Goal: Task Accomplishment & Management: Use online tool/utility

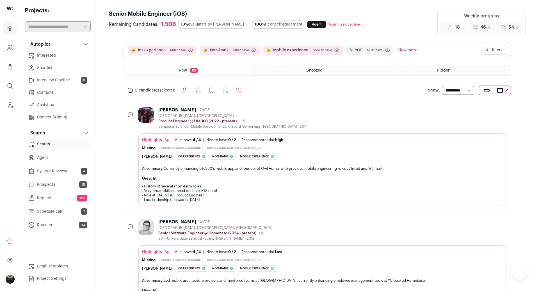
scroll to position [423, 0]
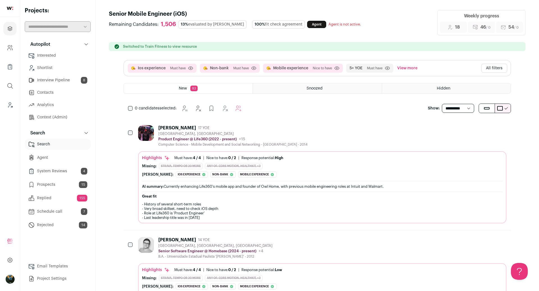
click at [502, 63] on div "Ios experience Must have Click to disable/enable criteria Non-bank Must have Cl…" at bounding box center [317, 68] width 387 height 16
click at [493, 69] on button "All filters" at bounding box center [494, 68] width 26 height 9
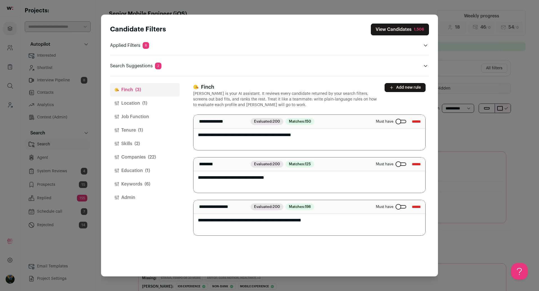
click at [147, 183] on span "(6)" at bounding box center [148, 184] width 6 height 7
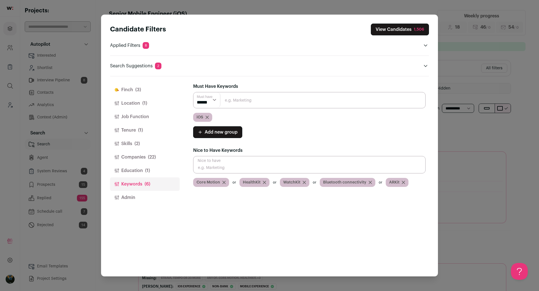
click at [233, 102] on input "Close modal via background" at bounding box center [309, 100] width 232 height 16
click at [137, 171] on button "Education (1)" at bounding box center [145, 170] width 70 height 13
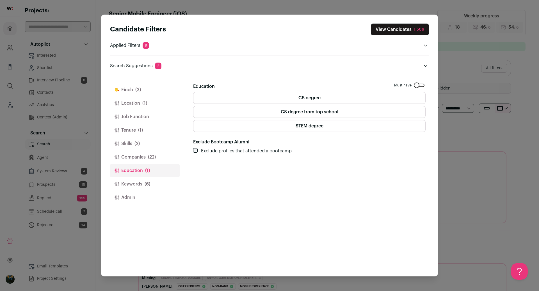
click at [143, 106] on span "(1)" at bounding box center [144, 103] width 5 height 7
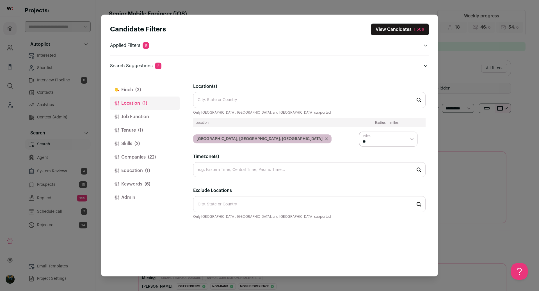
click at [143, 115] on button "Job Function" at bounding box center [145, 116] width 70 height 13
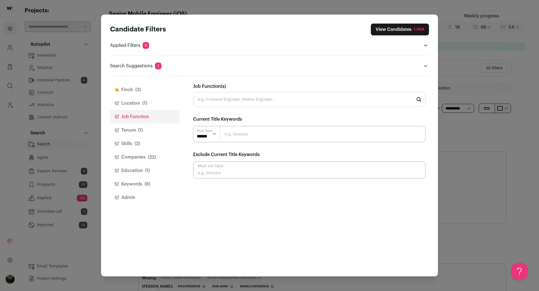
click at [128, 101] on button "Location (1)" at bounding box center [145, 103] width 70 height 13
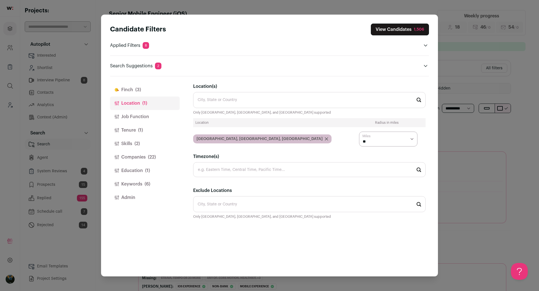
click at [149, 116] on button "Job Function" at bounding box center [145, 116] width 70 height 13
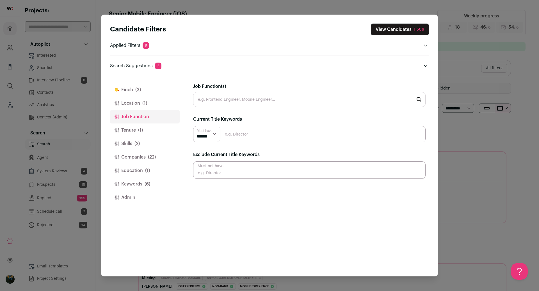
click at [250, 131] on input "Close modal via background" at bounding box center [309, 134] width 232 height 16
type input "iOS"
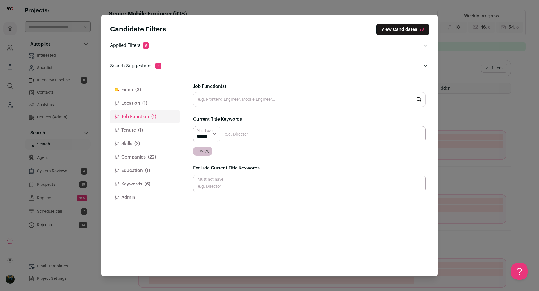
click at [423, 33] on button "View Candidates 79" at bounding box center [402, 30] width 52 height 12
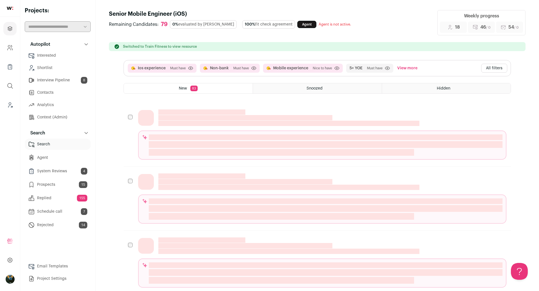
click at [490, 70] on button "All filters" at bounding box center [494, 68] width 26 height 9
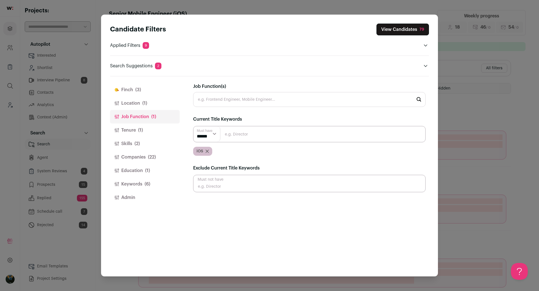
click at [152, 160] on button "Companies (22)" at bounding box center [145, 156] width 70 height 13
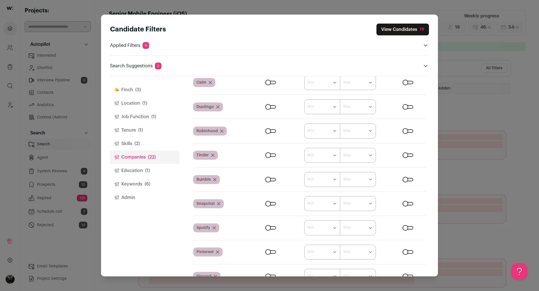
scroll to position [649, 0]
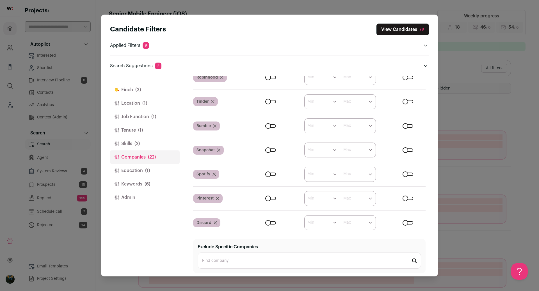
click at [402, 30] on button "View Candidates 79" at bounding box center [402, 30] width 52 height 12
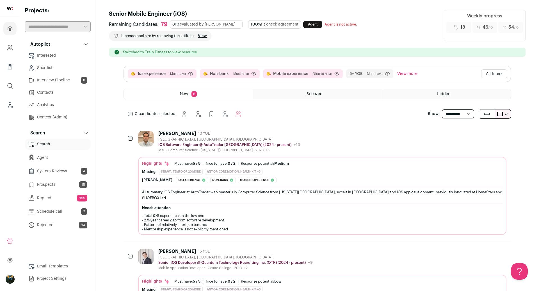
scroll to position [0, 0]
click at [131, 107] on div "Ios experience Must have Click to disable/enable criteria Non-bank Must have Cl…" at bounding box center [316, 87] width 387 height 43
click at [249, 116] on button "Add to Autopilot" at bounding box center [245, 113] width 11 height 11
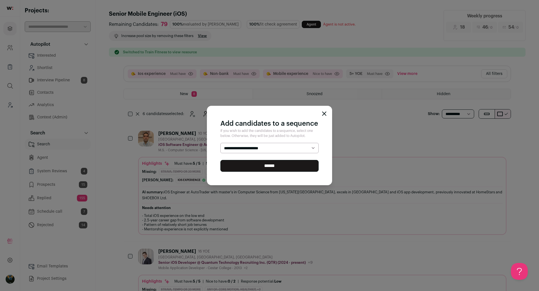
select select "*****"
click at [220, 143] on select "**********" at bounding box center [269, 148] width 98 height 10
click at [267, 166] on input "******" at bounding box center [269, 166] width 98 height 12
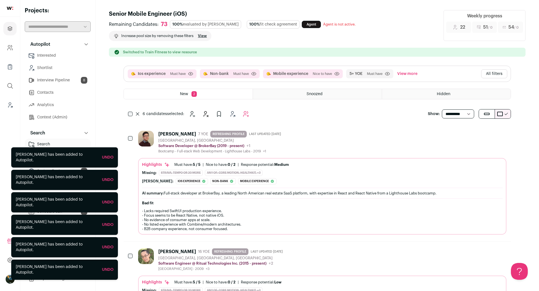
click at [138, 114] on icon at bounding box center [137, 114] width 3 height 3
click at [207, 115] on icon "Hide" at bounding box center [205, 113] width 4 height 5
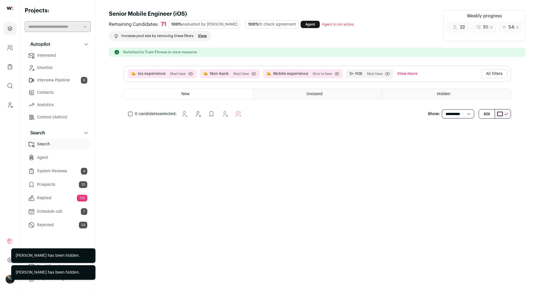
click at [503, 89] on div "Hidden" at bounding box center [446, 94] width 129 height 10
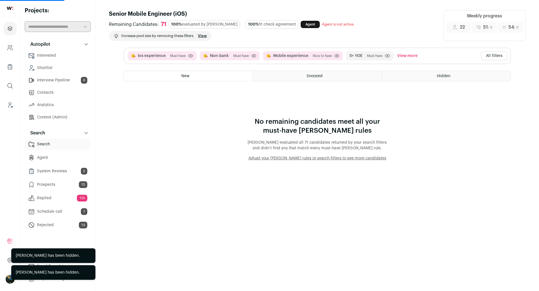
click at [501, 57] on button "All filters" at bounding box center [494, 55] width 26 height 9
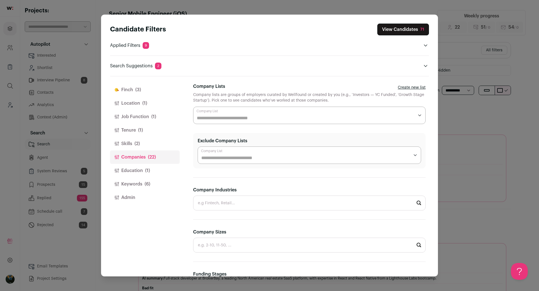
click at [424, 66] on icon "Close modal via background" at bounding box center [425, 66] width 4 height 4
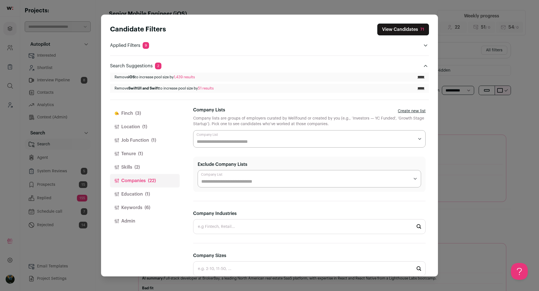
click at [417, 88] on input "*****" at bounding box center [420, 88] width 7 height 4
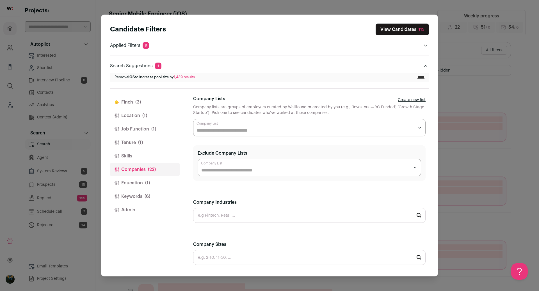
click at [143, 195] on button "Keywords (6)" at bounding box center [145, 196] width 70 height 13
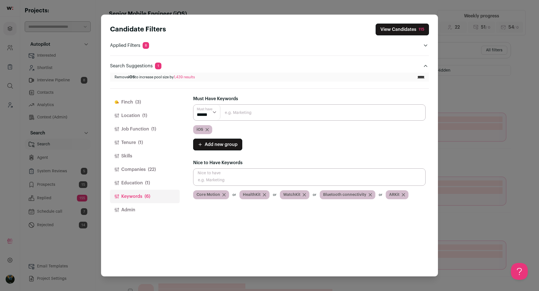
click at [275, 104] on div "Close modal via background" at bounding box center [309, 112] width 232 height 16
click at [273, 110] on input "Close modal via background" at bounding box center [309, 112] width 232 height 16
type input "S"
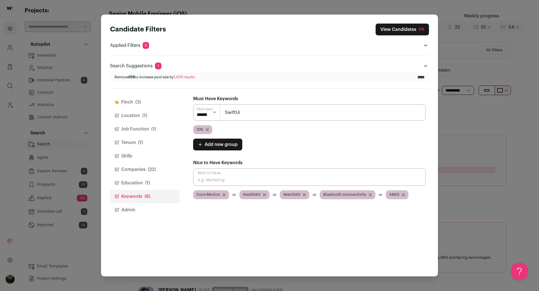
type input "SwiftUi"
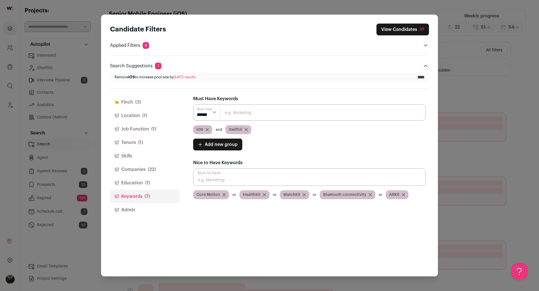
click at [403, 34] on button "View Candidates 37" at bounding box center [402, 30] width 52 height 12
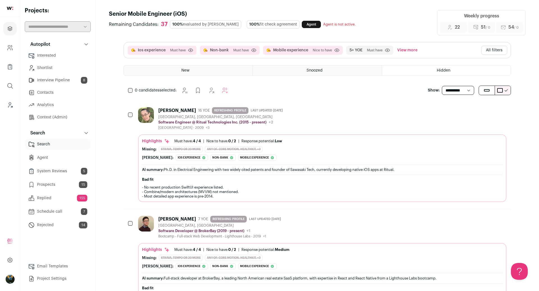
click at [499, 50] on button "All filters" at bounding box center [494, 50] width 26 height 9
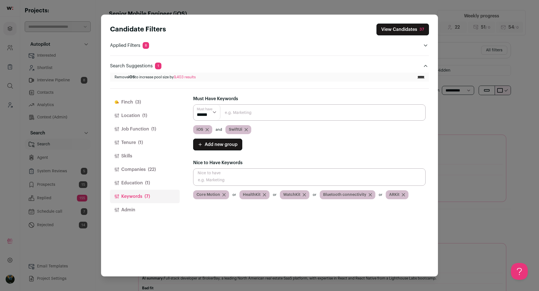
click at [150, 116] on button "Location (1)" at bounding box center [145, 115] width 70 height 13
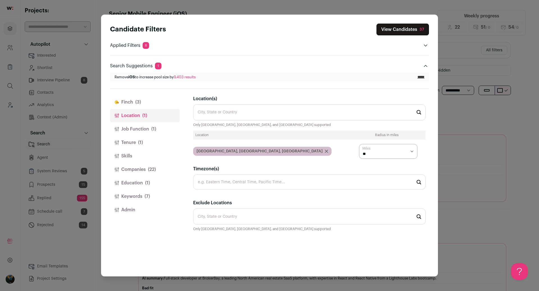
click at [150, 128] on button "Job Function (1)" at bounding box center [145, 128] width 70 height 13
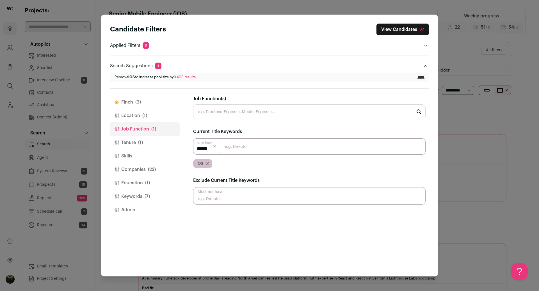
click at [228, 147] on input "Close modal via background" at bounding box center [309, 146] width 232 height 16
click at [142, 173] on button "Companies (22)" at bounding box center [145, 169] width 70 height 13
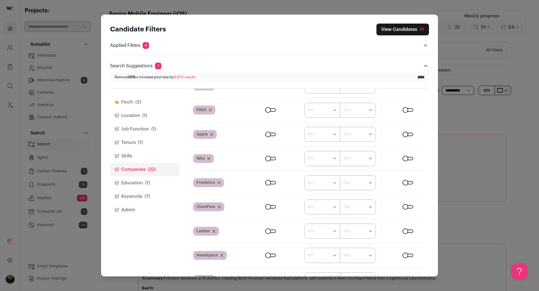
scroll to position [440, 0]
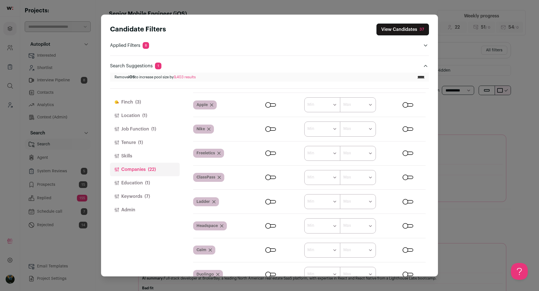
click at [157, 184] on button "Education (1)" at bounding box center [145, 182] width 70 height 13
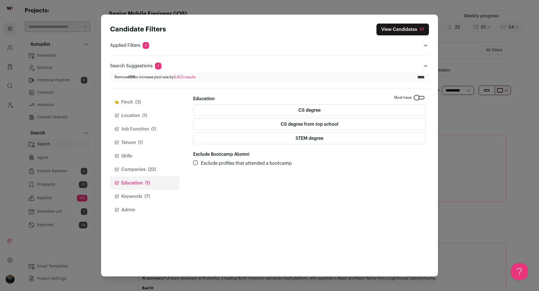
click at [420, 96] on div "Close modal via background" at bounding box center [419, 97] width 11 height 3
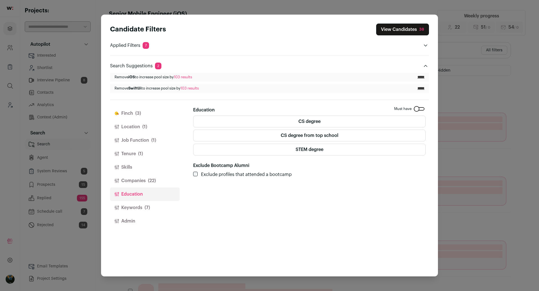
click at [136, 209] on button "Keywords (7)" at bounding box center [145, 207] width 70 height 13
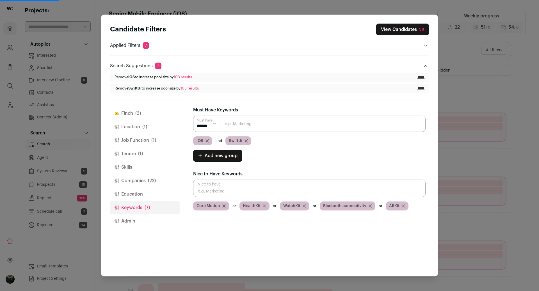
click at [205, 122] on select "****** ******" at bounding box center [206, 123] width 27 height 15
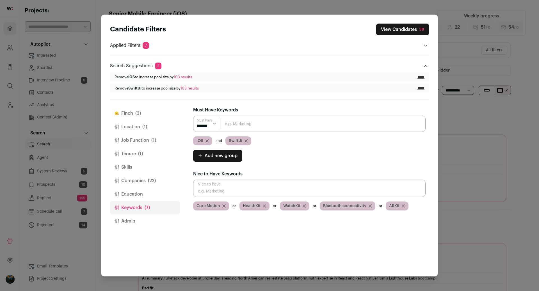
click at [193, 116] on select "****** ******" at bounding box center [206, 123] width 27 height 15
click at [210, 125] on select "****** ******" at bounding box center [206, 123] width 27 height 15
select select "**"
click at [193, 116] on select "****** ******" at bounding box center [206, 123] width 27 height 15
